Goal: Navigation & Orientation: Find specific page/section

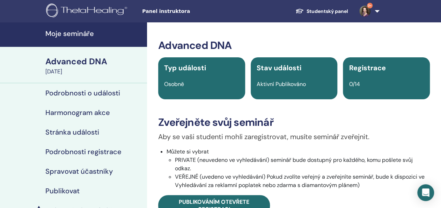
click at [324, 14] on link "Studentský panel" at bounding box center [322, 11] width 64 height 13
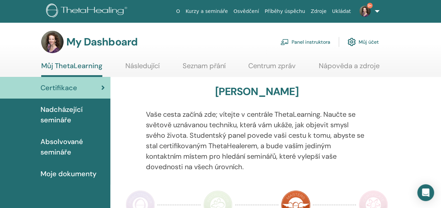
click at [65, 118] on span "Nadcházející semináře" at bounding box center [73, 114] width 64 height 21
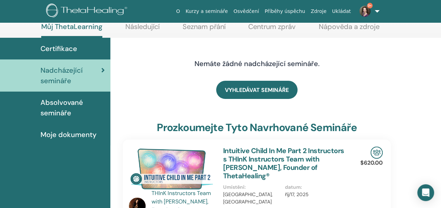
scroll to position [41, 0]
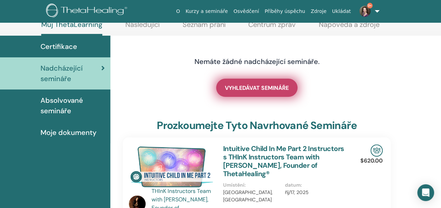
click at [247, 93] on link "VYHLEDÁVAT SEMINÁŘE" at bounding box center [256, 88] width 81 height 18
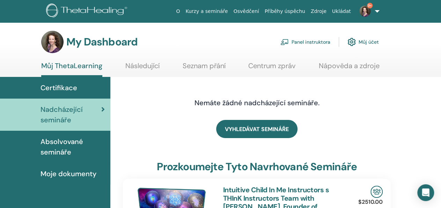
click at [315, 43] on link "Panel instruktora" at bounding box center [306, 41] width 50 height 15
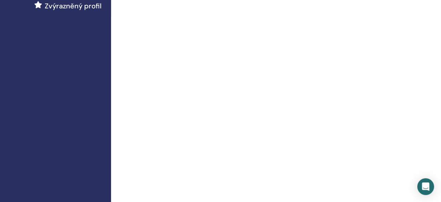
scroll to position [0, 1]
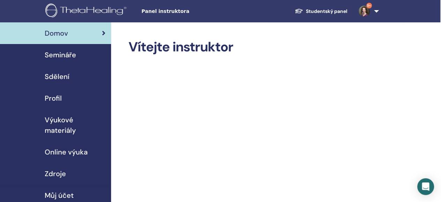
click at [328, 10] on link "Studentský panel" at bounding box center [321, 11] width 64 height 13
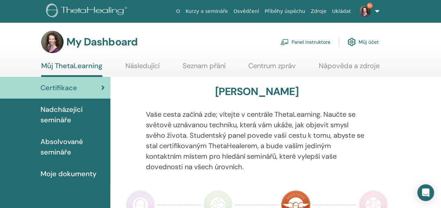
click at [183, 13] on link "O" at bounding box center [177, 11] width 9 height 13
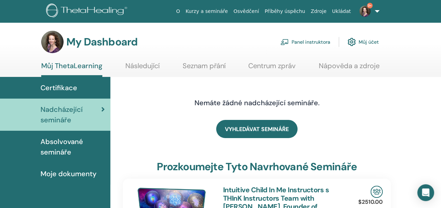
click at [345, 65] on link "Nápověda a zdroje" at bounding box center [349, 68] width 61 height 14
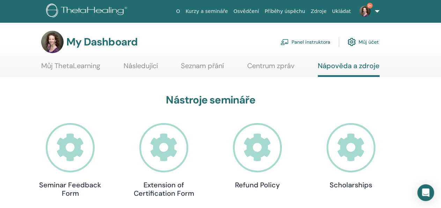
click at [226, 9] on link "Kurzy a semináře" at bounding box center [207, 11] width 48 height 13
